Goal: Find contact information: Find contact information

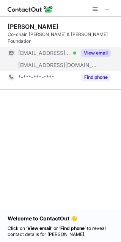
click at [84, 49] on button "View email" at bounding box center [96, 53] width 30 height 8
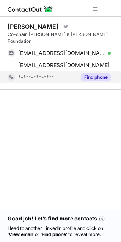
click at [89, 71] on div "Find phone" at bounding box center [93, 77] width 35 height 12
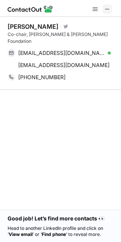
click at [110, 11] on span at bounding box center [107, 9] width 6 height 6
